Goal: Information Seeking & Learning: Learn about a topic

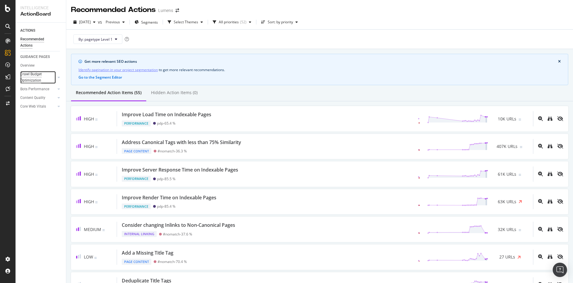
click at [25, 75] on div "Crawl Budget Optimization" at bounding box center [35, 77] width 31 height 13
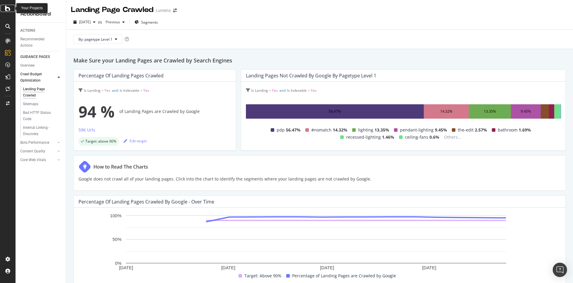
click at [9, 7] on icon at bounding box center [7, 8] width 5 height 7
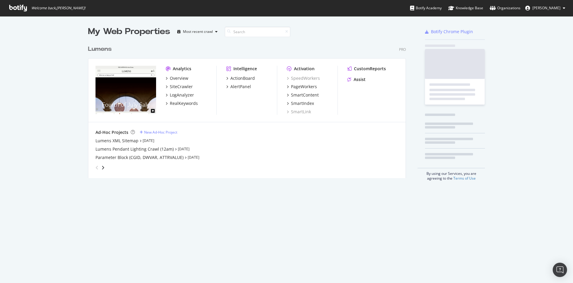
scroll to position [276, 559]
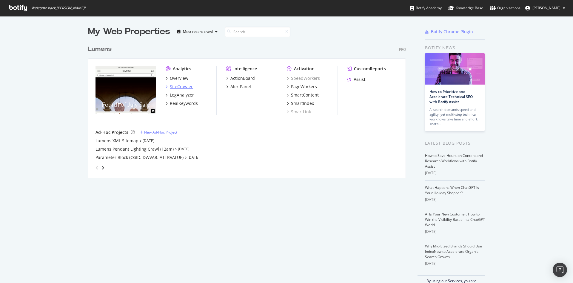
click at [176, 88] on div "SiteCrawler" at bounding box center [181, 87] width 23 height 6
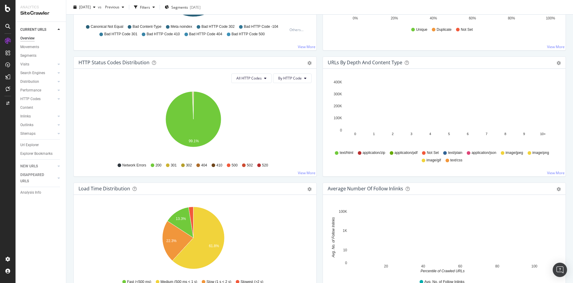
scroll to position [292, 0]
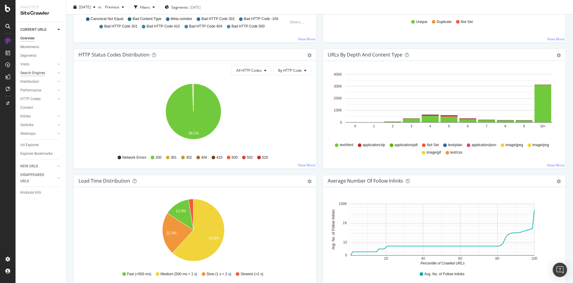
click at [52, 73] on div at bounding box center [53, 73] width 6 height 6
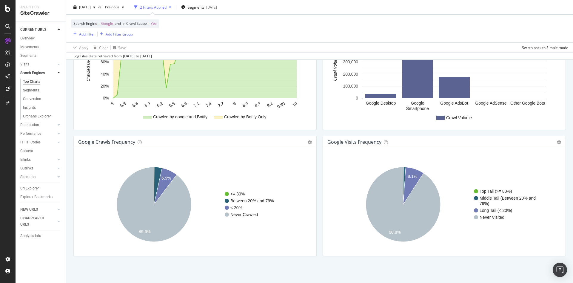
scroll to position [663, 0]
click at [31, 187] on div "Url Explorer" at bounding box center [29, 188] width 18 height 6
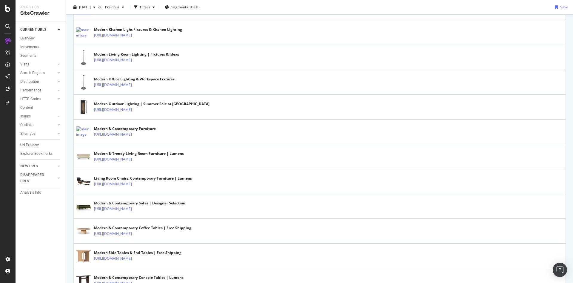
scroll to position [841, 0]
click at [25, 65] on div "Visits" at bounding box center [24, 64] width 9 height 6
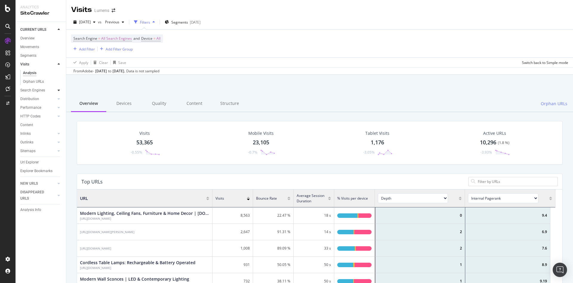
click at [61, 90] on div at bounding box center [59, 90] width 6 height 6
click at [36, 89] on div "Segments" at bounding box center [31, 90] width 16 height 6
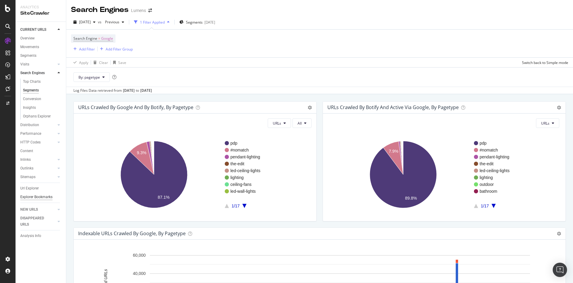
click at [27, 197] on div "Explorer Bookmarks" at bounding box center [36, 197] width 32 height 6
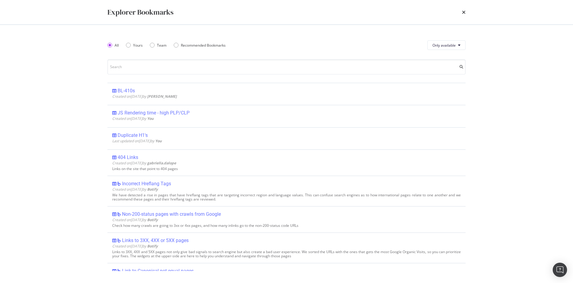
click at [463, 4] on div "Explorer Bookmarks" at bounding box center [286, 12] width 382 height 24
click at [463, 12] on icon "times" at bounding box center [464, 12] width 4 height 5
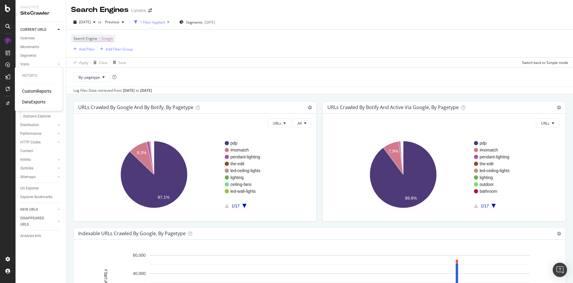
click at [30, 89] on div "CustomReports" at bounding box center [36, 91] width 29 height 6
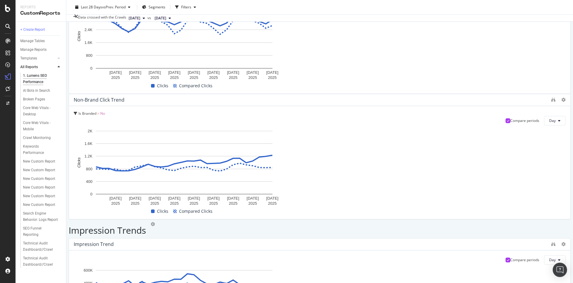
scroll to position [379, 0]
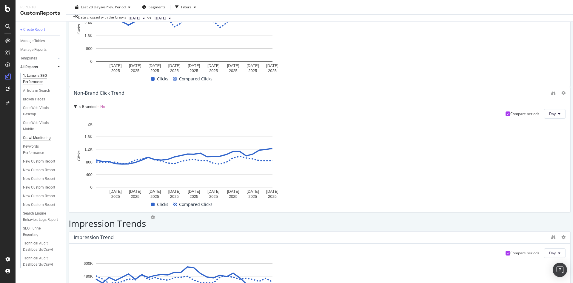
click at [33, 135] on div "Crawl Monitoring" at bounding box center [37, 138] width 28 height 6
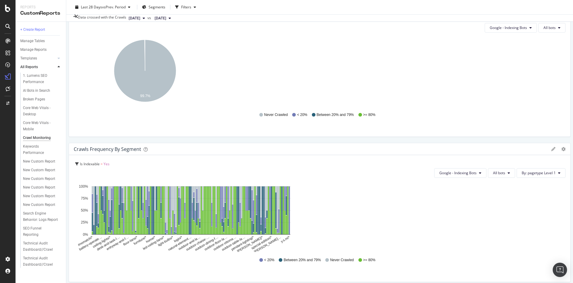
scroll to position [186, 0]
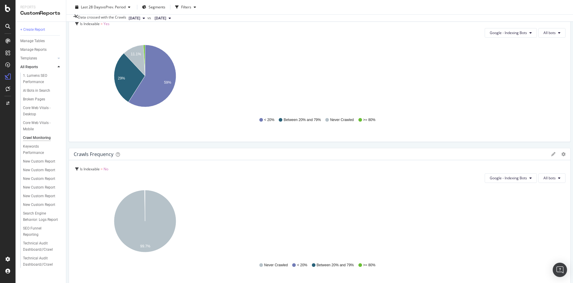
click at [537, 225] on span "Other AI Bots" at bounding box center [538, 225] width 22 height 5
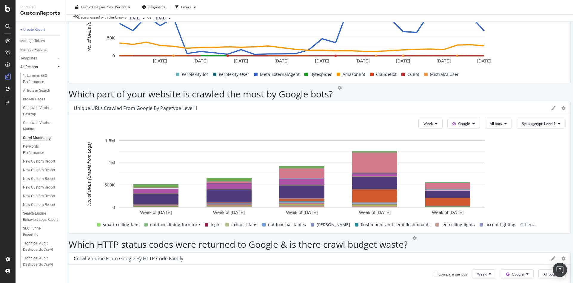
scroll to position [968, 0]
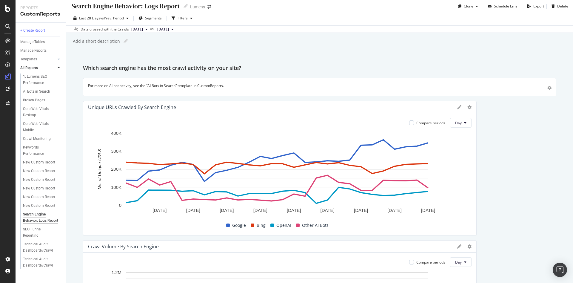
scroll to position [4, 0]
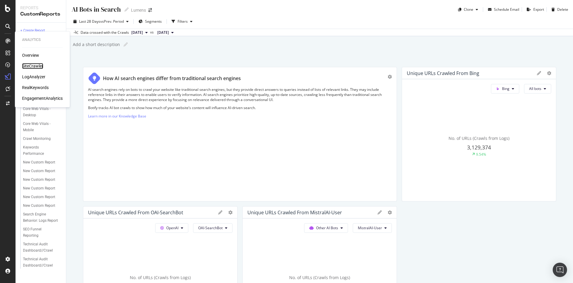
click at [32, 64] on div "SiteCrawler" at bounding box center [32, 66] width 21 height 6
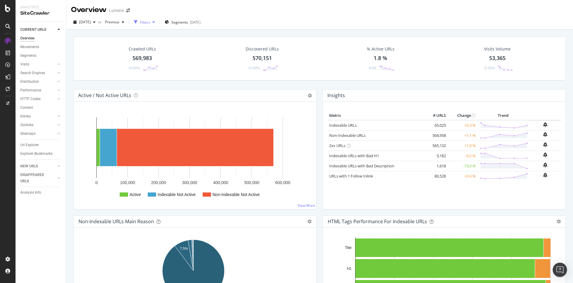
click at [150, 24] on div "Filters" at bounding box center [145, 22] width 10 height 5
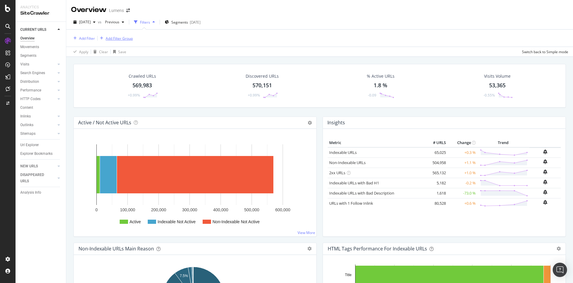
click at [121, 39] on div "Add Filter Group" at bounding box center [119, 38] width 27 height 5
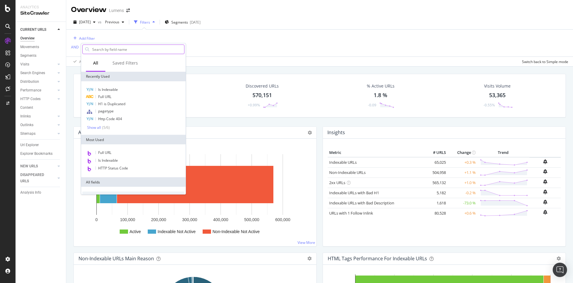
click at [126, 49] on input "text" at bounding box center [138, 49] width 92 height 9
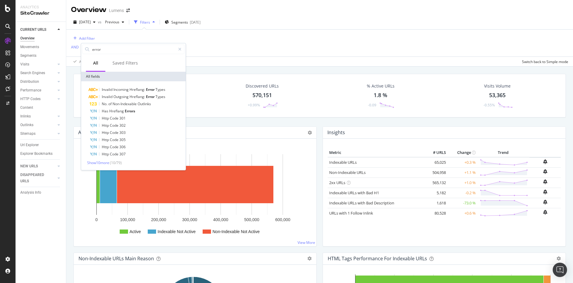
type input "error"
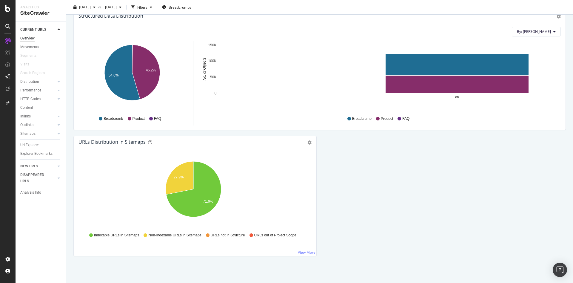
scroll to position [584, 0]
click at [302, 252] on link "View More" at bounding box center [307, 252] width 18 height 5
